Goal: Task Accomplishment & Management: Use online tool/utility

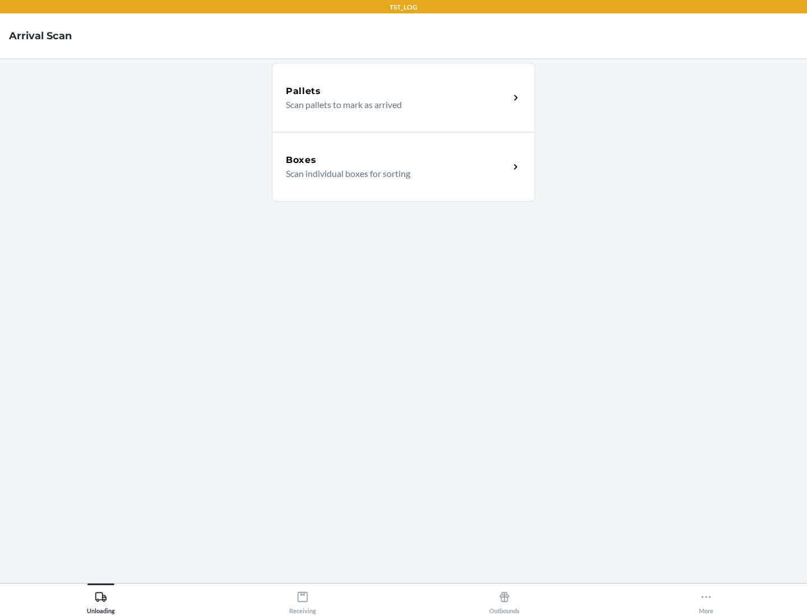
click at [397, 160] on div "Boxes" at bounding box center [398, 159] width 224 height 13
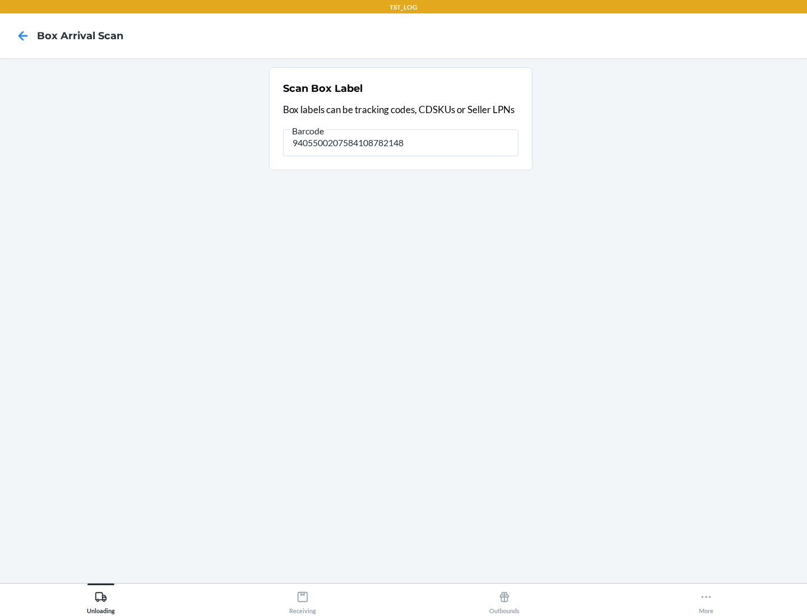
type input "9405500207584108782148"
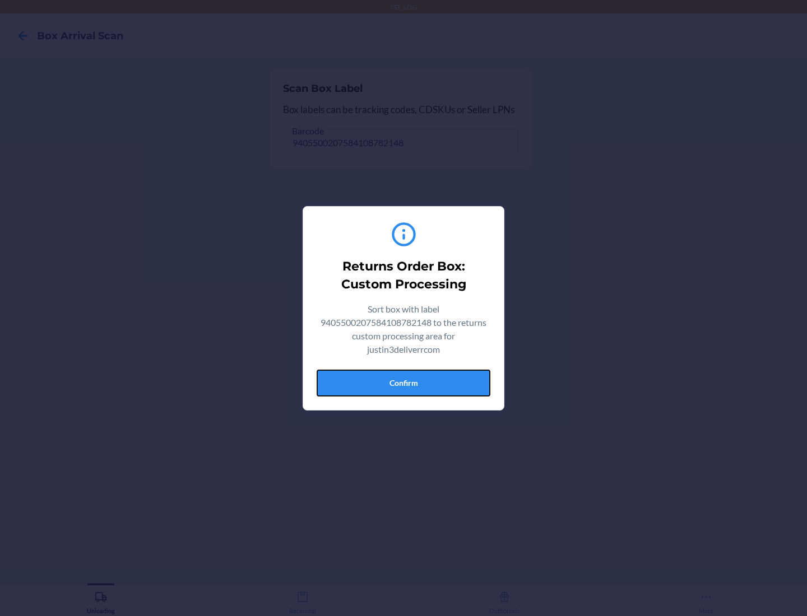
click at [403, 383] on button "Confirm" at bounding box center [404, 383] width 174 height 27
